Goal: Check status

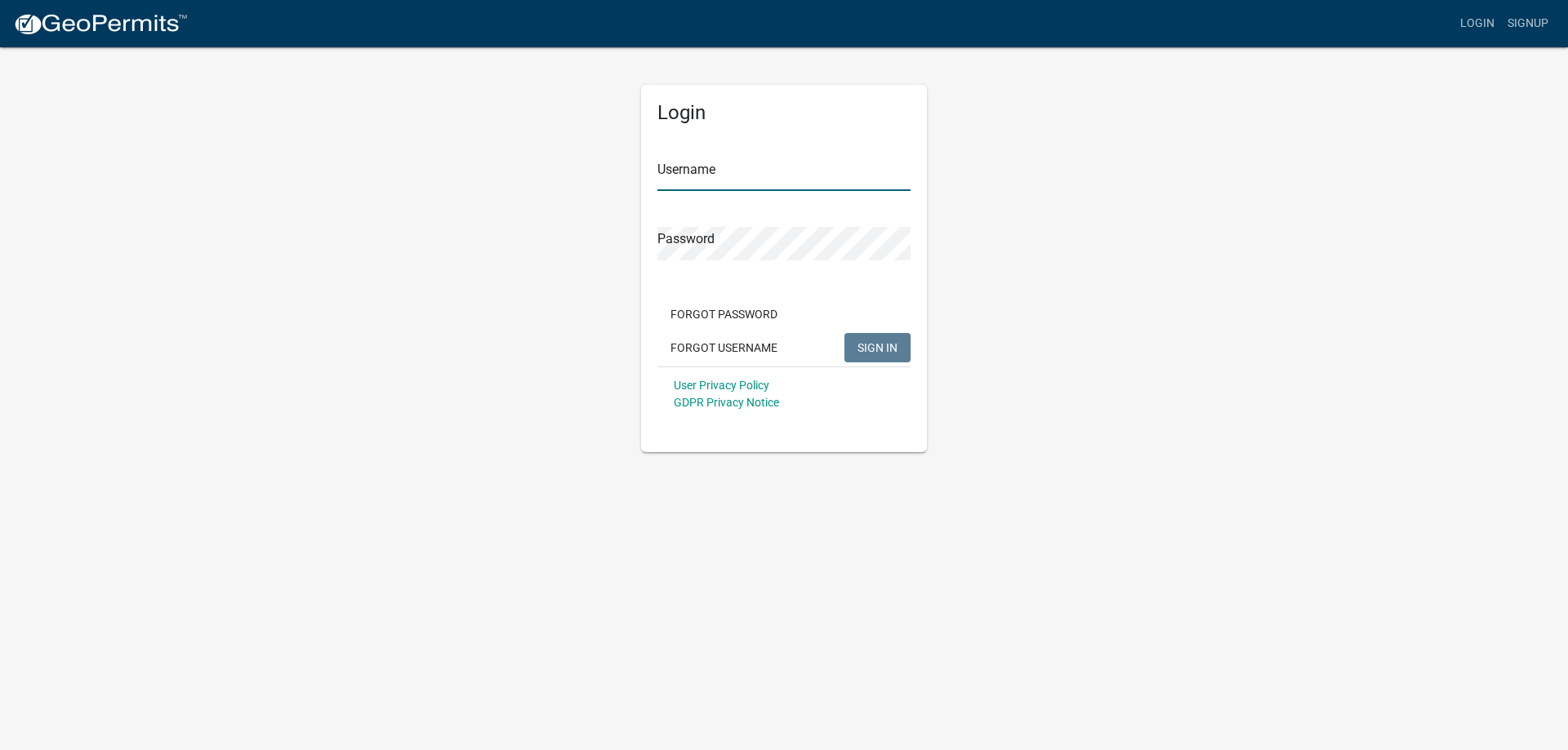
type input "[EMAIL_ADDRESS][DOMAIN_NAME]"
click at [888, 345] on span "SIGN IN" at bounding box center [877, 346] width 40 height 13
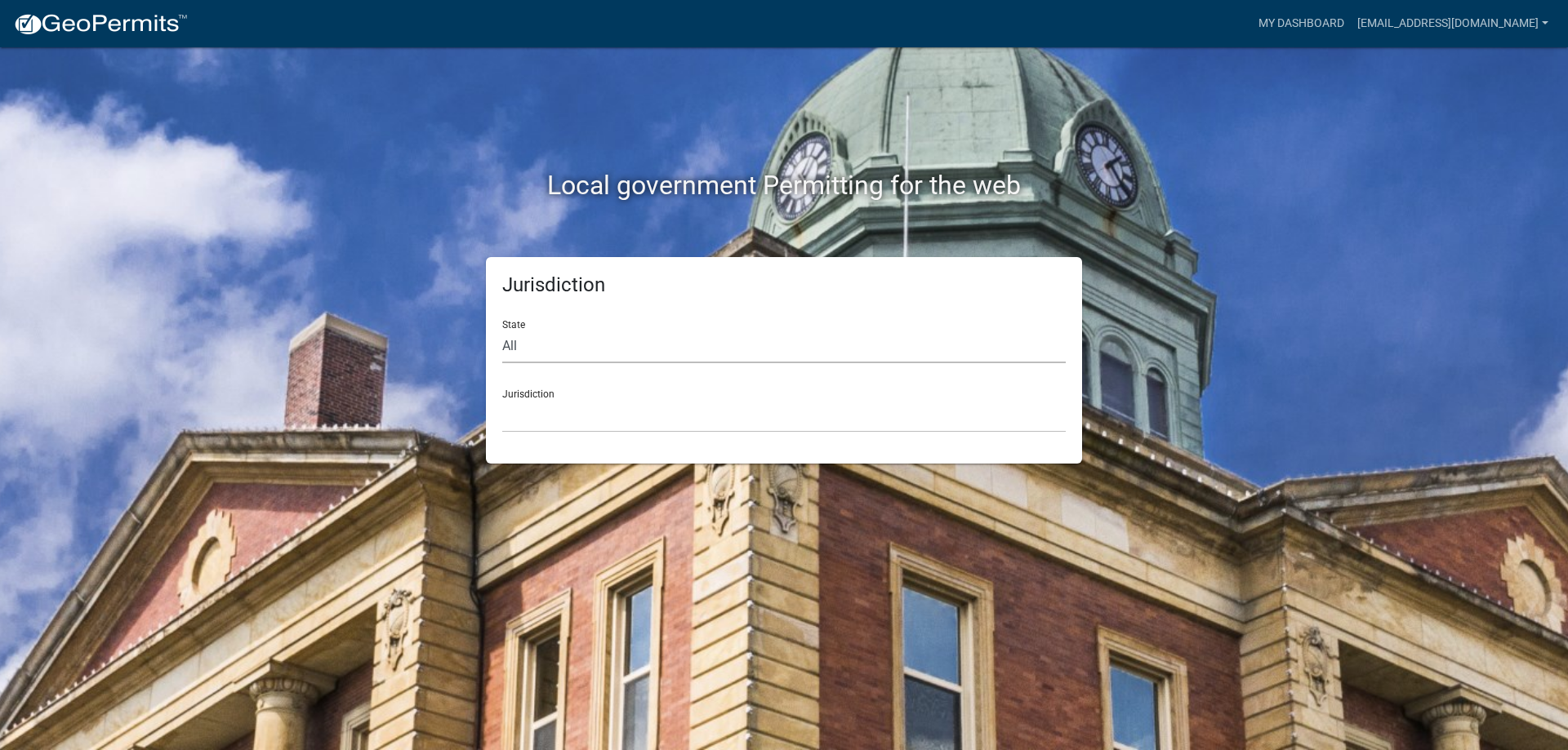
click at [511, 348] on select "All [US_STATE] [US_STATE] [US_STATE] [US_STATE] [US_STATE] [US_STATE] [US_STATE…" at bounding box center [784, 347] width 563 height 33
select select "[US_STATE]"
click at [502, 330] on select "All [US_STATE] [US_STATE] [US_STATE] [US_STATE] [US_STATE] [US_STATE] [US_STATE…" at bounding box center [784, 347] width 563 height 33
click at [543, 400] on select "[GEOGRAPHIC_DATA], [US_STATE][PERSON_NAME][GEOGRAPHIC_DATA], [US_STATE][PERSON_…" at bounding box center [784, 416] width 563 height 33
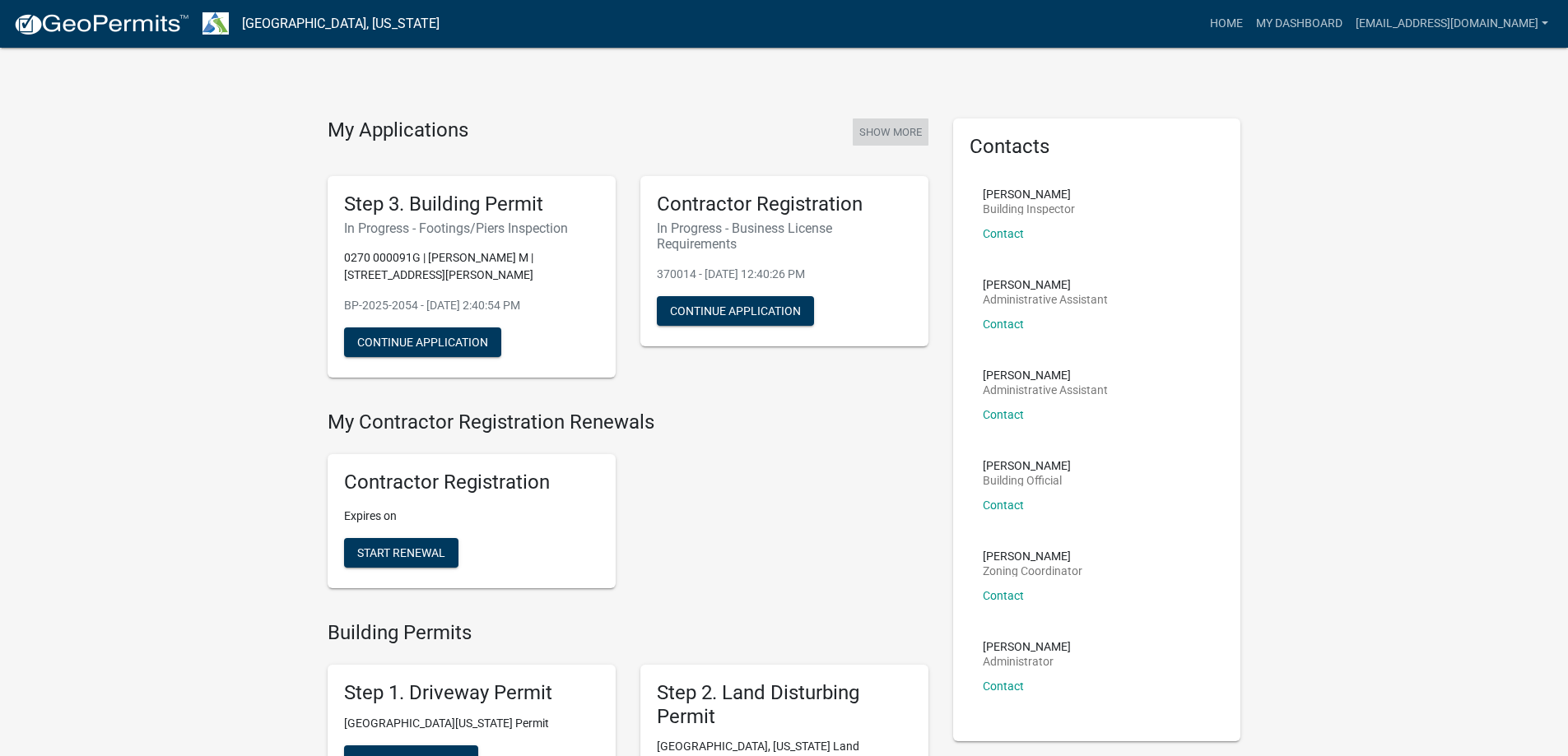
click at [897, 132] on button "Show More" at bounding box center [890, 132] width 75 height 27
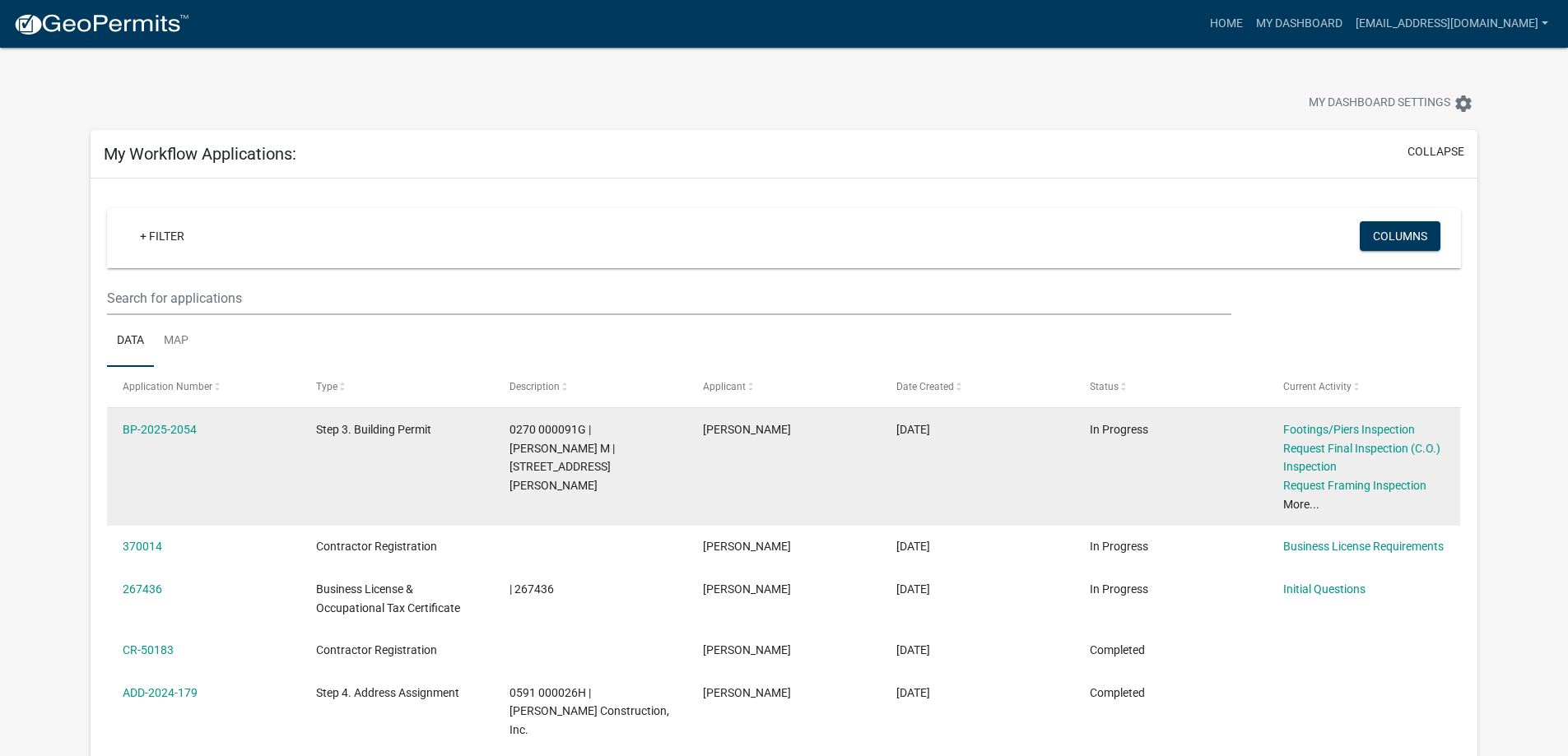
click at [1300, 502] on link "More..." at bounding box center [1301, 504] width 37 height 13
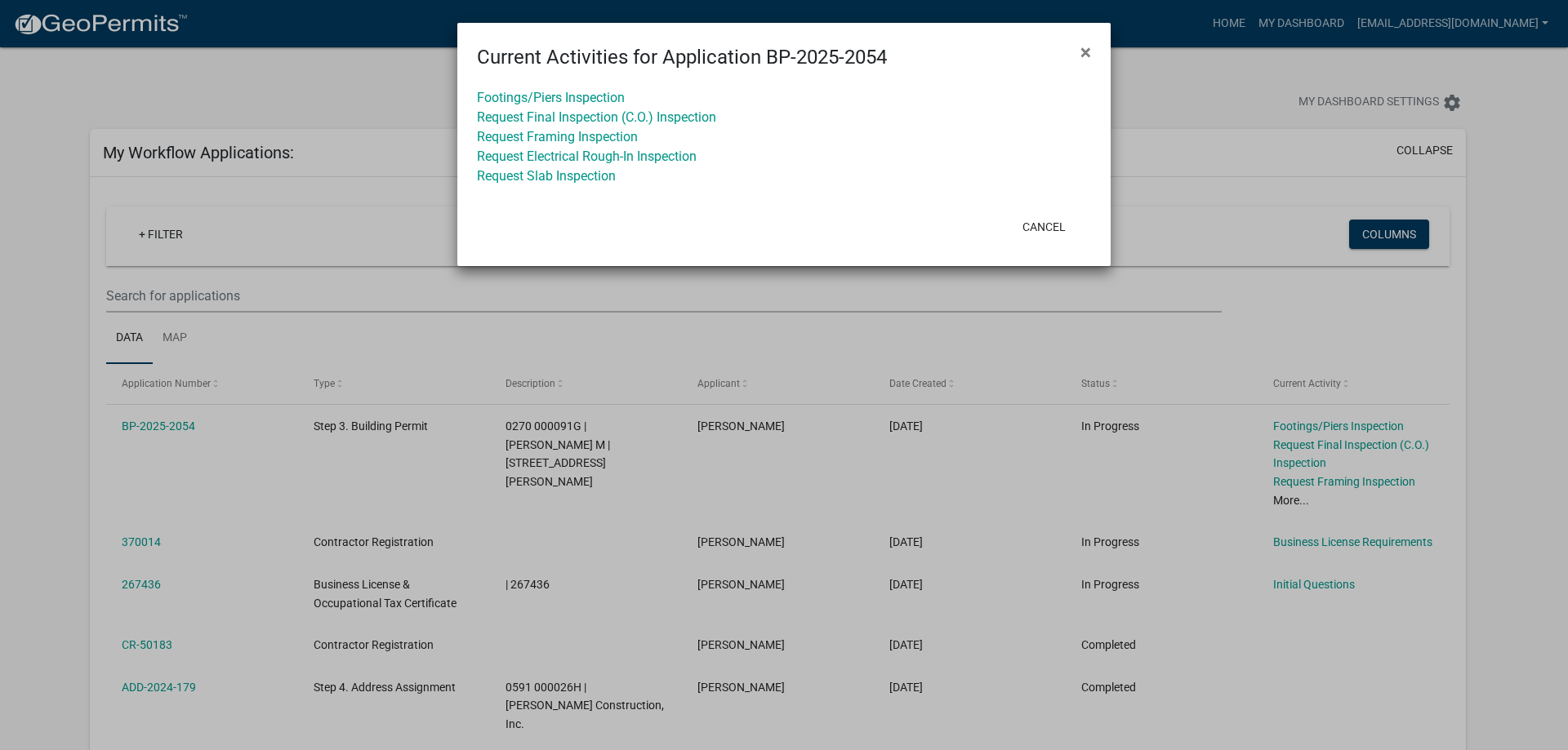
click at [1086, 47] on span "×" at bounding box center [1085, 52] width 11 height 23
